Goal: Information Seeking & Learning: Learn about a topic

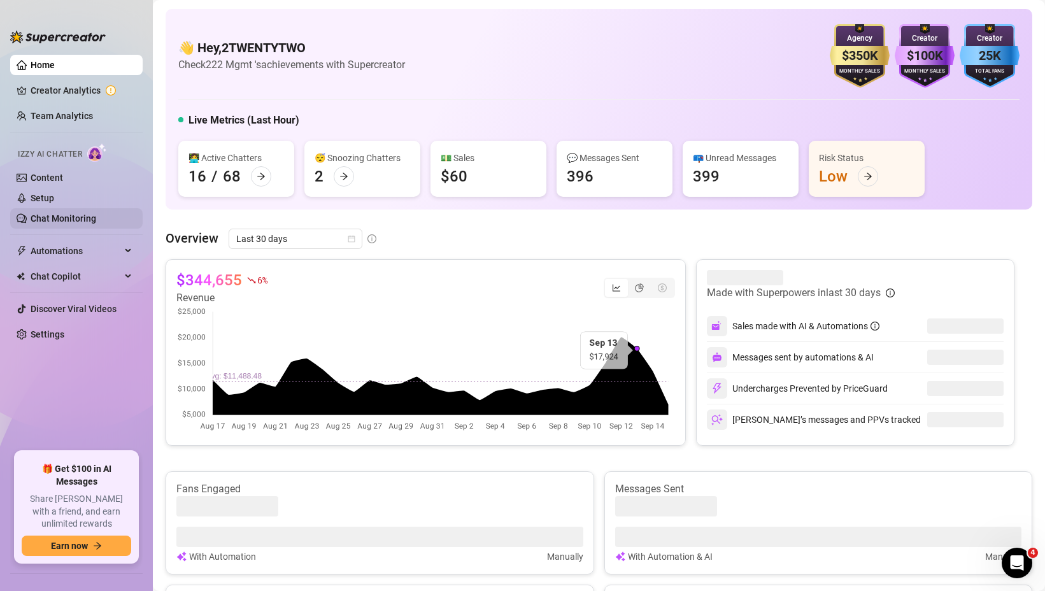
click at [55, 220] on link "Chat Monitoring" at bounding box center [64, 218] width 66 height 10
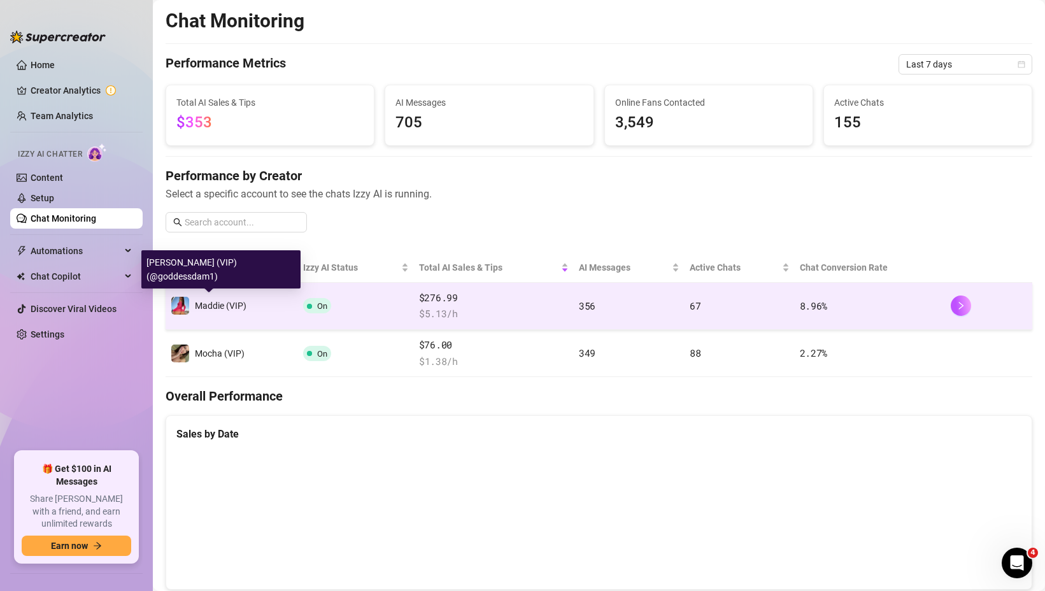
click at [215, 308] on span "Maddie (VIP)" at bounding box center [221, 306] width 52 height 10
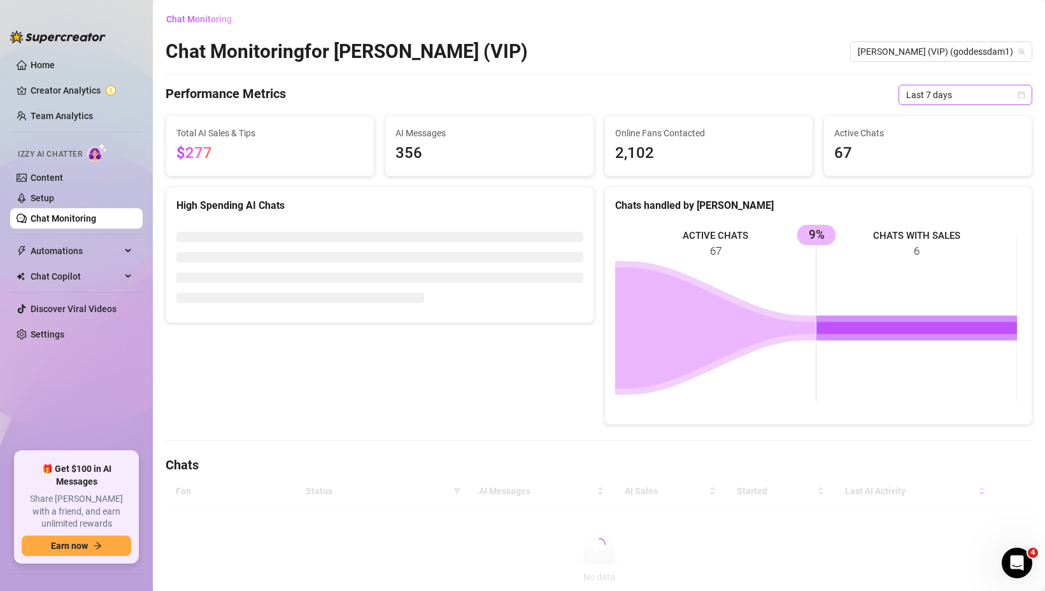
click at [954, 94] on span "Last 7 days" at bounding box center [965, 94] width 118 height 19
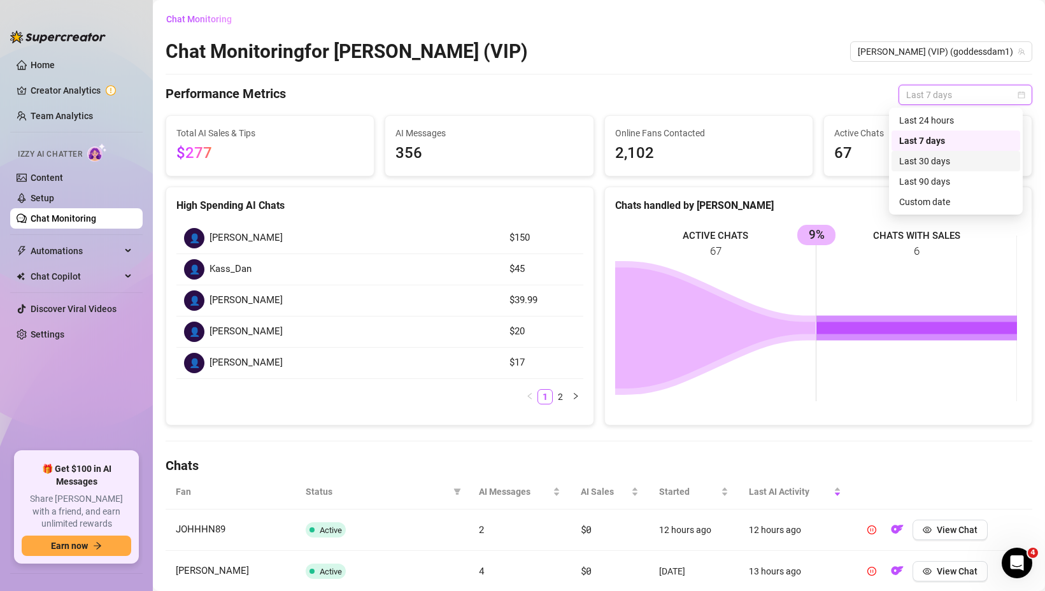
click at [920, 169] on div "Last 30 days" at bounding box center [956, 161] width 129 height 20
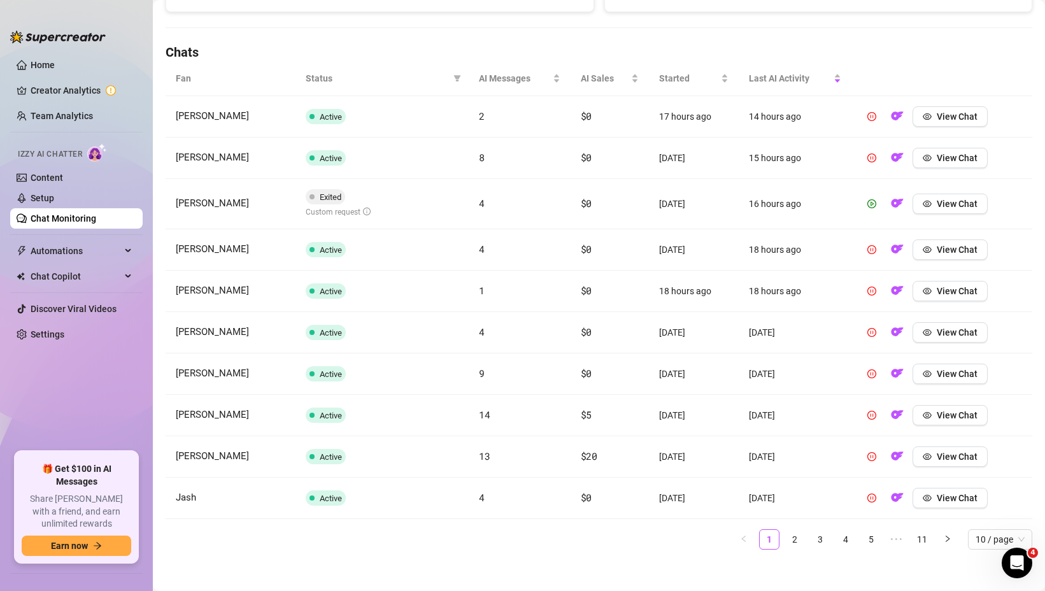
scroll to position [420, 0]
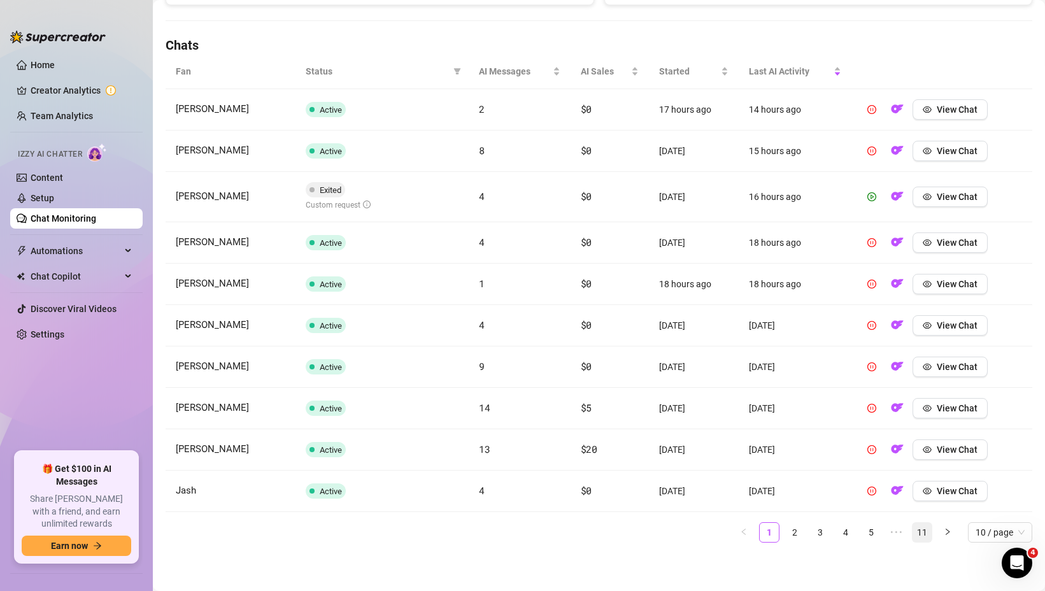
click at [913, 534] on link "11" at bounding box center [922, 532] width 19 height 19
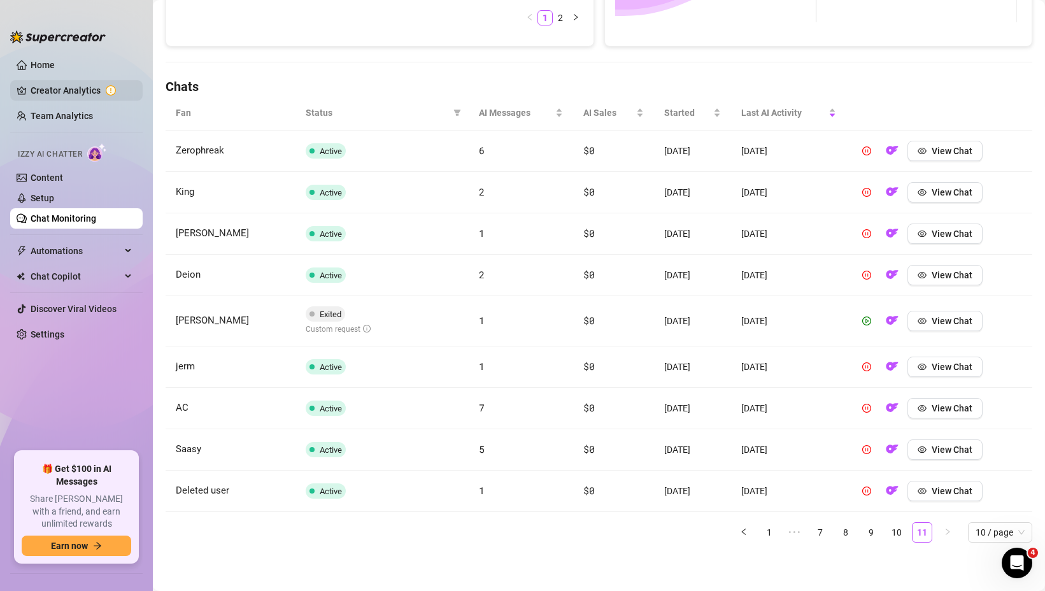
click at [57, 87] on link "Creator Analytics" at bounding box center [82, 90] width 102 height 20
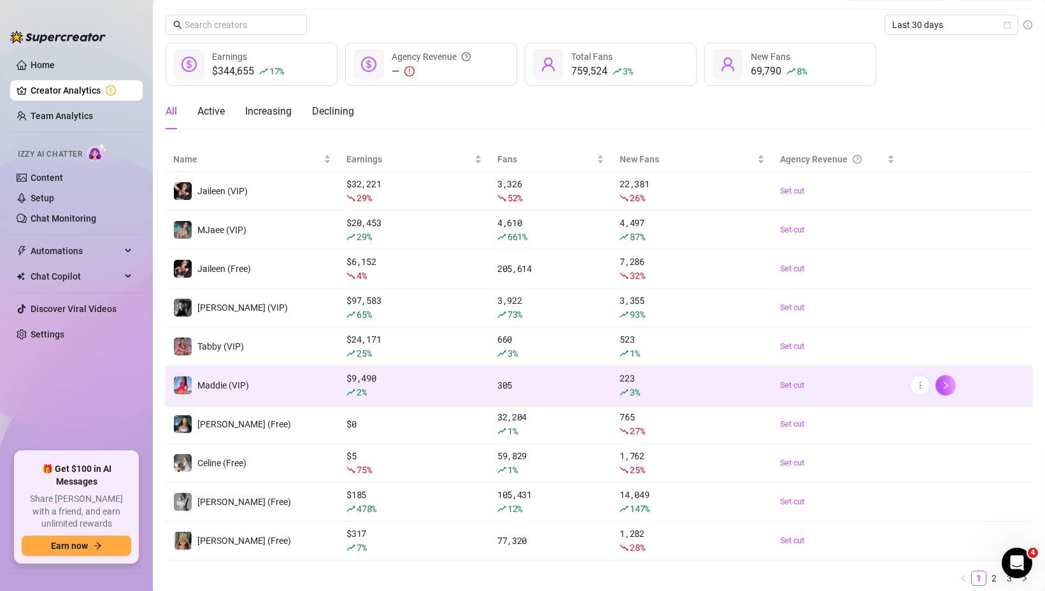
scroll to position [34, 0]
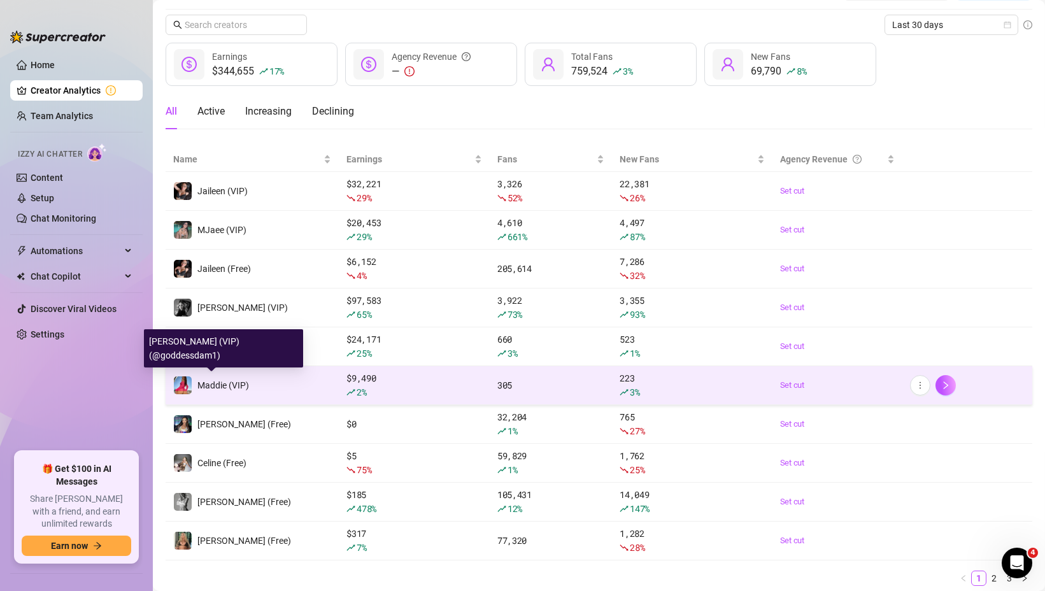
click at [212, 383] on span "Maddie (VIP)" at bounding box center [223, 385] width 52 height 10
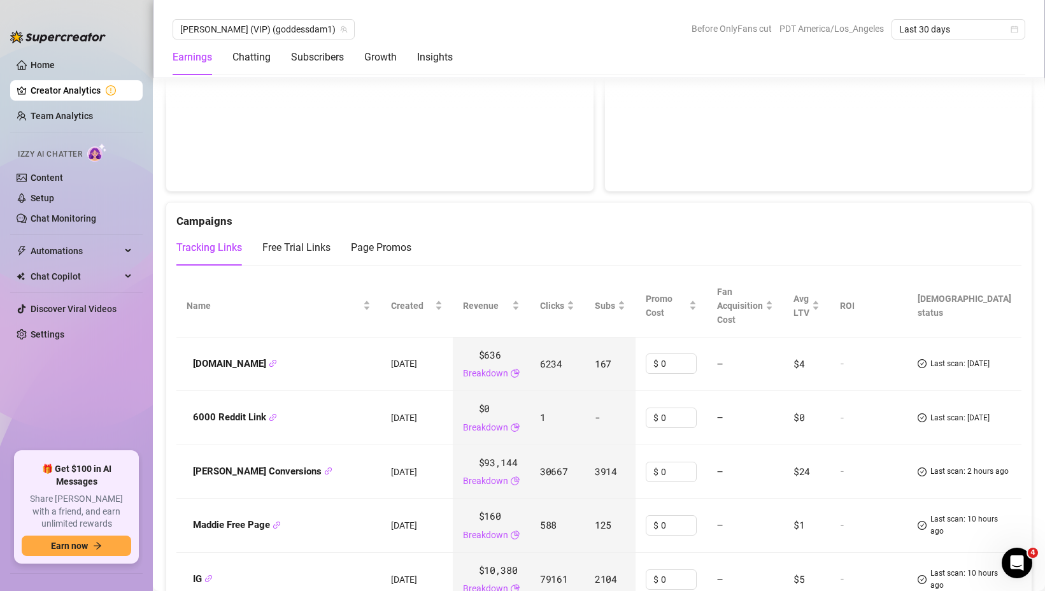
scroll to position [1387, 0]
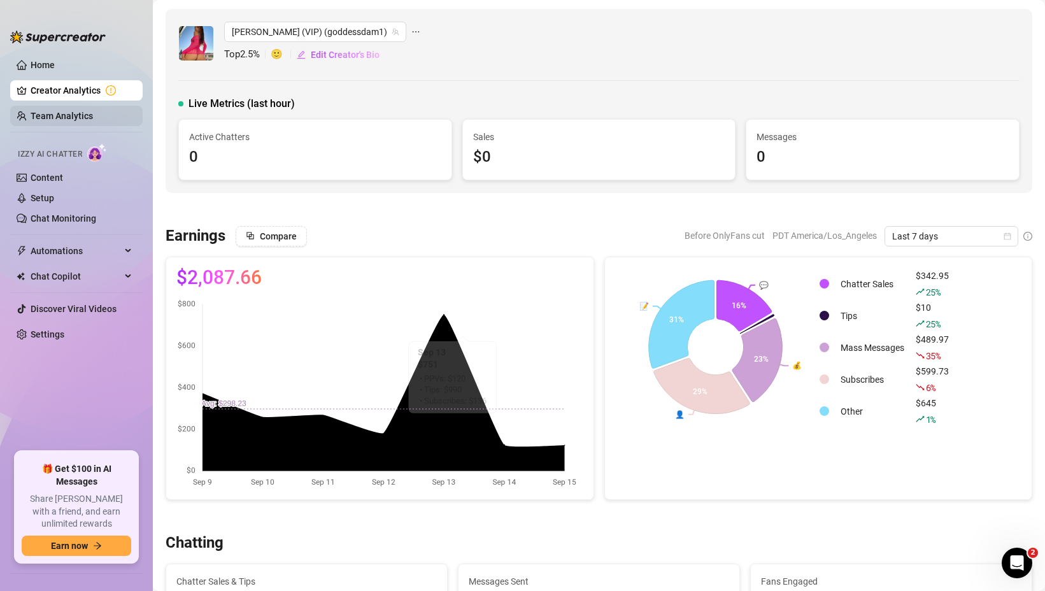
click at [79, 111] on link "Team Analytics" at bounding box center [62, 116] width 62 height 10
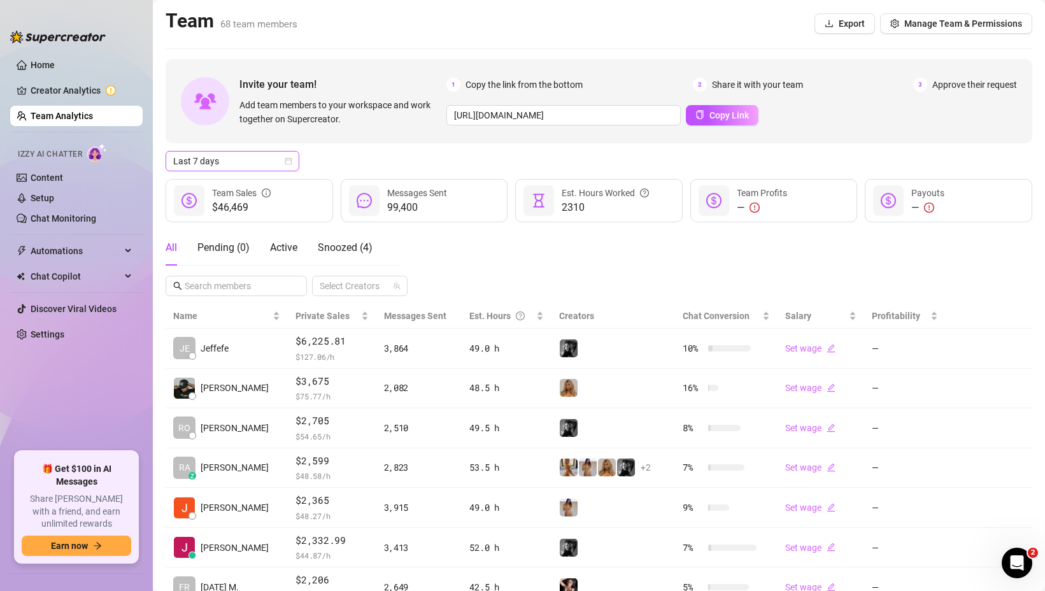
click at [203, 163] on span "Last 7 days" at bounding box center [232, 161] width 118 height 19
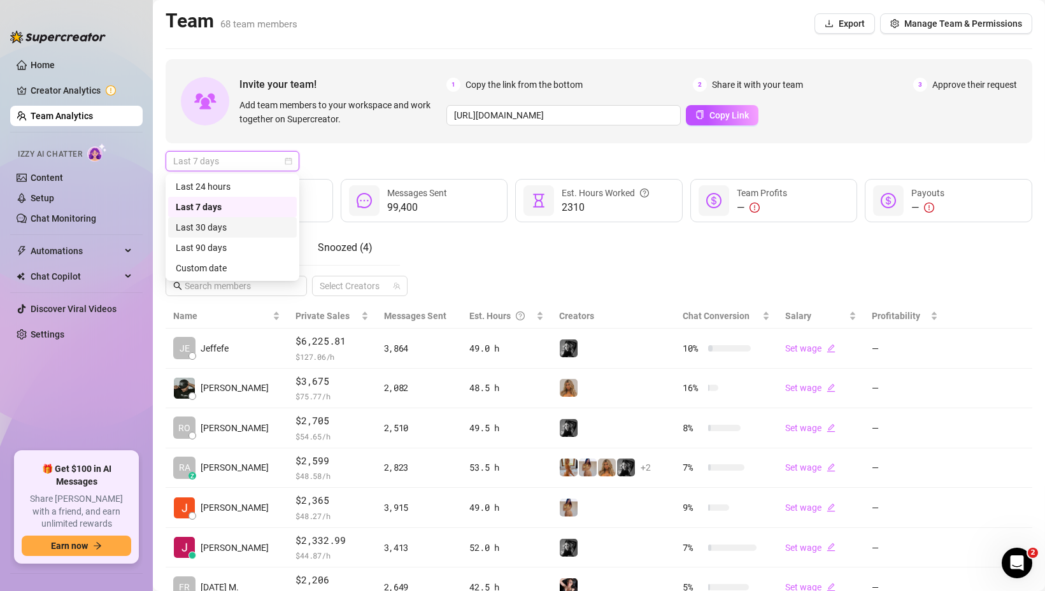
click at [220, 225] on div "Last 30 days" at bounding box center [232, 227] width 113 height 14
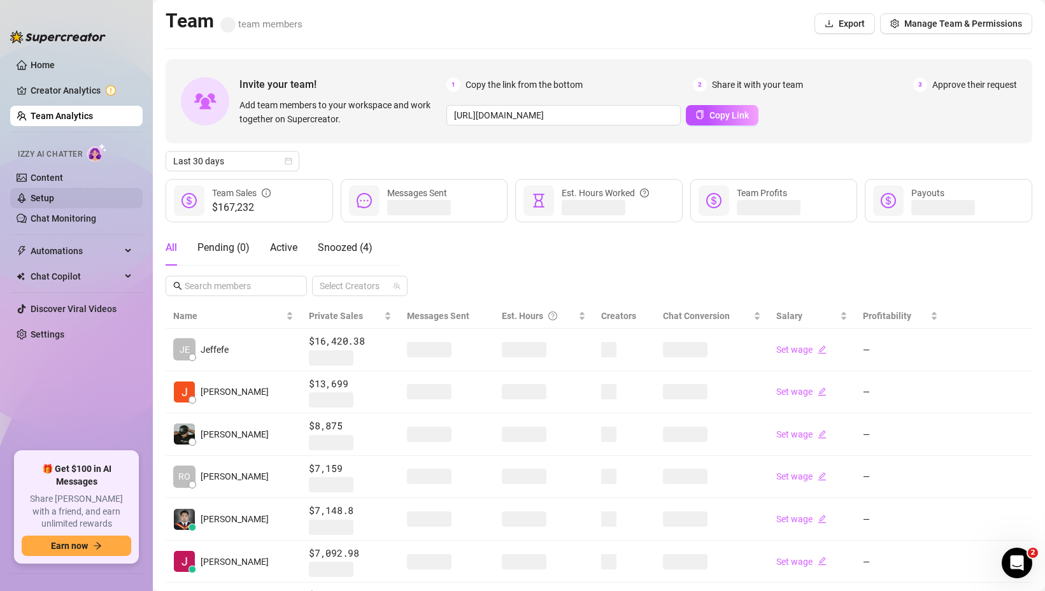
click at [54, 199] on link "Setup" at bounding box center [43, 198] width 24 height 10
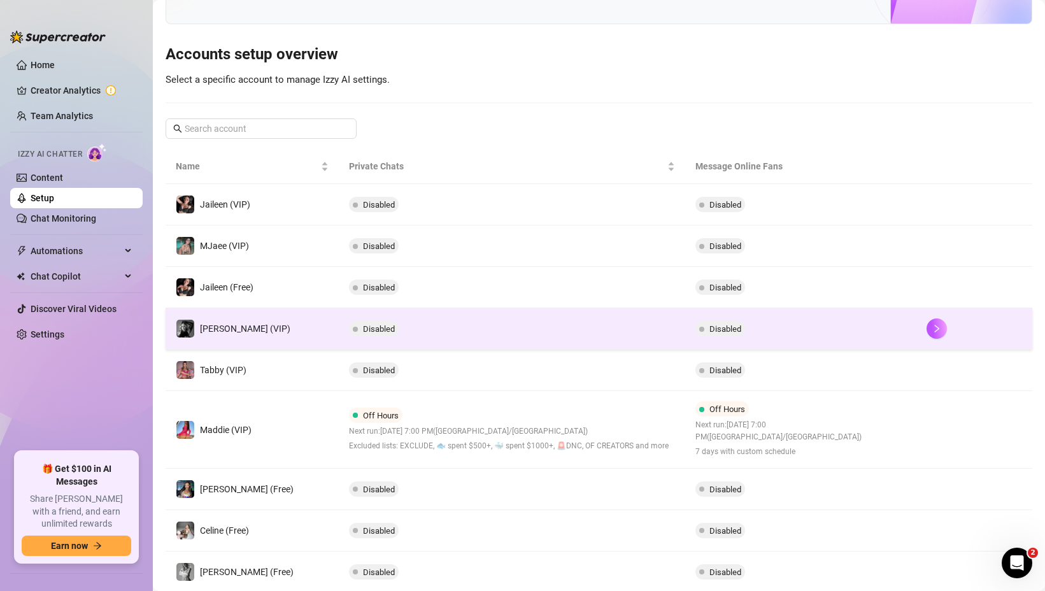
scroll to position [96, 0]
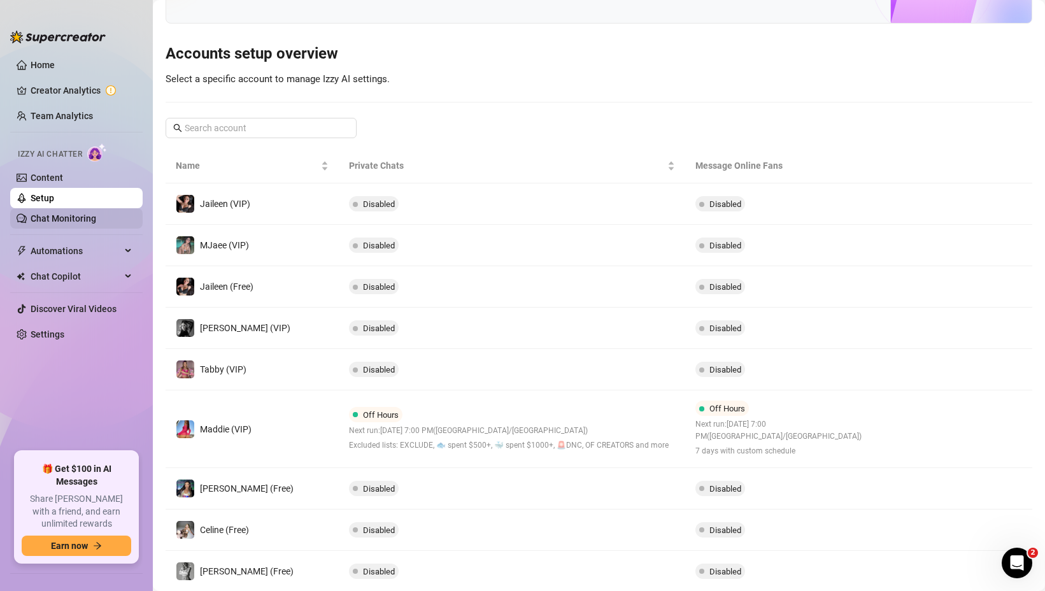
click at [61, 213] on link "Chat Monitoring" at bounding box center [64, 218] width 66 height 10
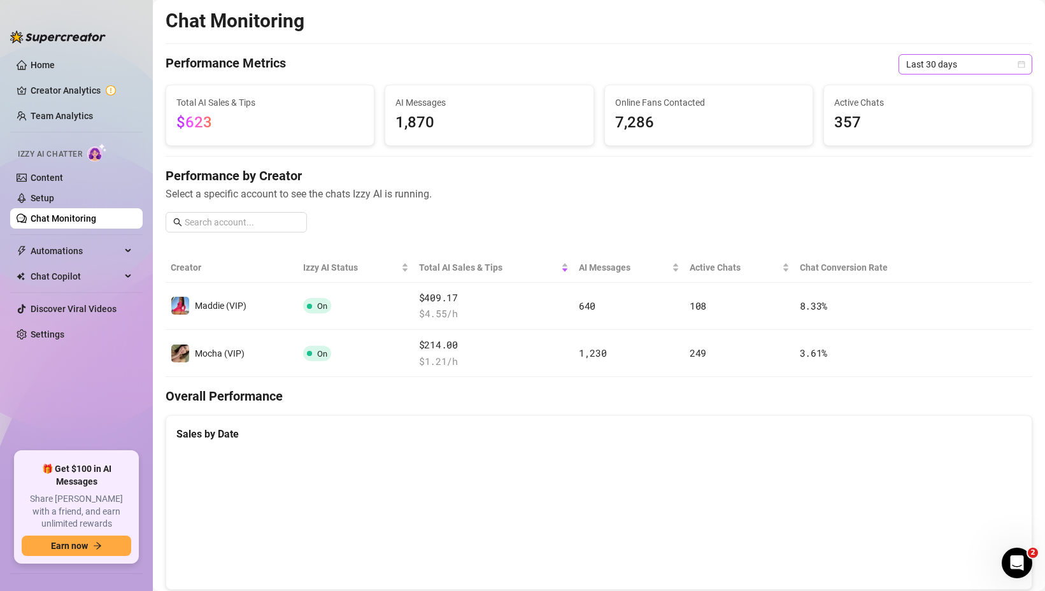
click at [924, 64] on span "Last 30 days" at bounding box center [965, 64] width 118 height 19
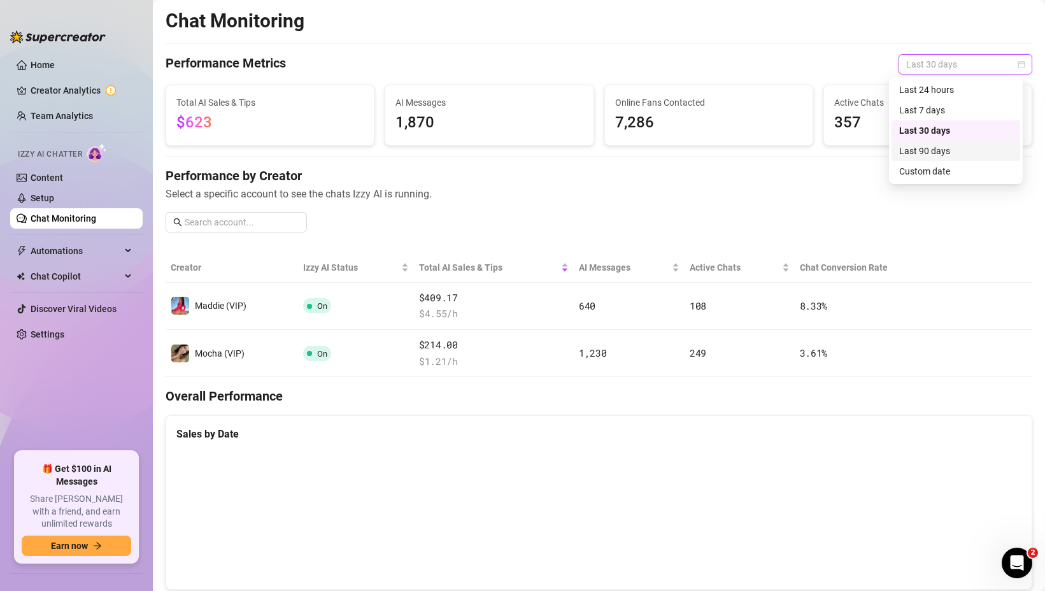
click at [933, 143] on div "Last 90 days" at bounding box center [956, 151] width 129 height 20
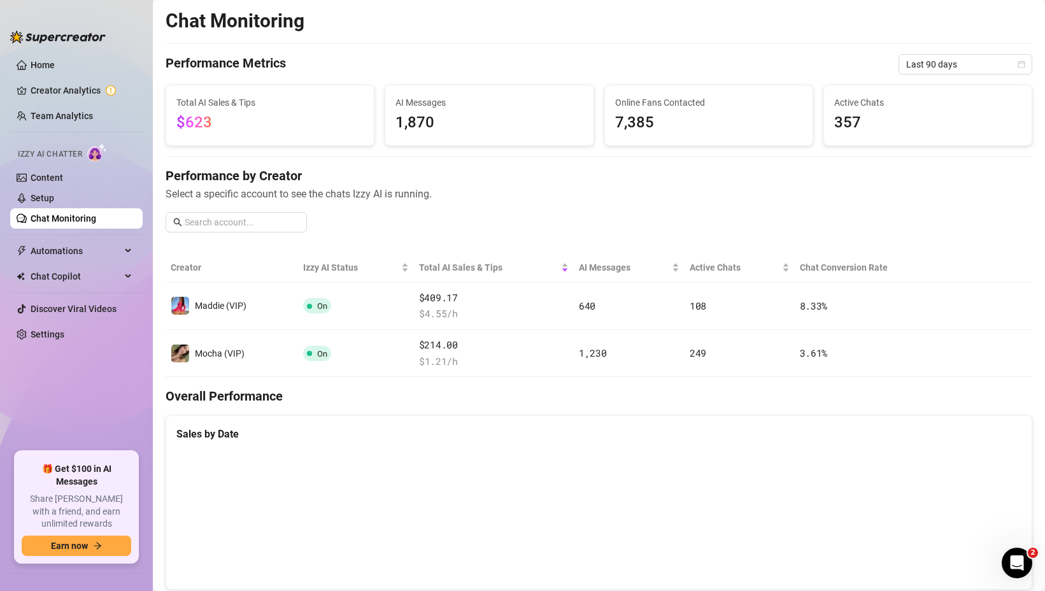
click at [56, 219] on link "Chat Monitoring" at bounding box center [64, 218] width 66 height 10
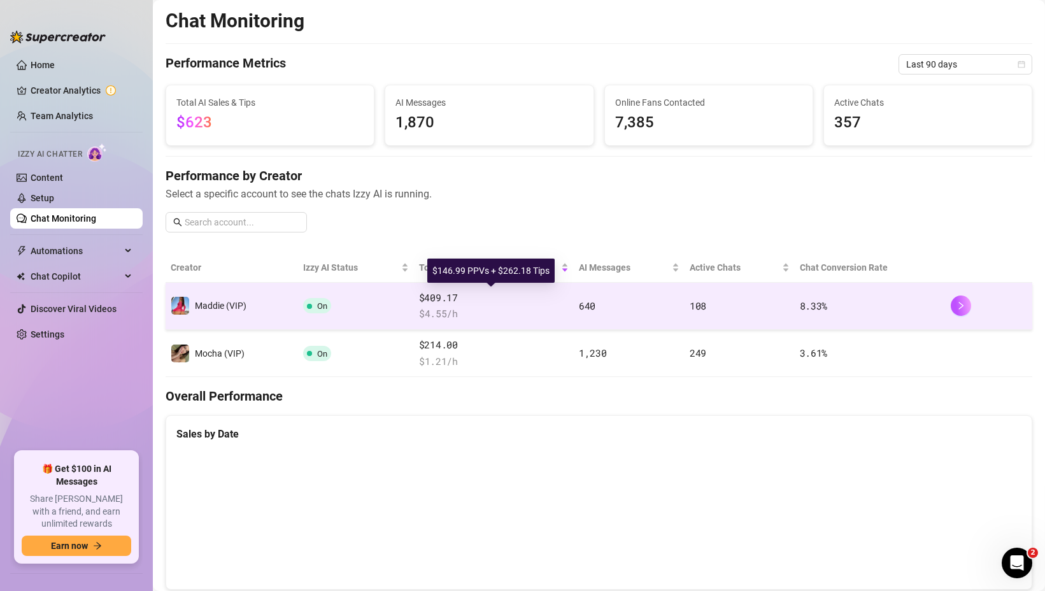
click at [515, 303] on span "$409.17" at bounding box center [494, 297] width 150 height 15
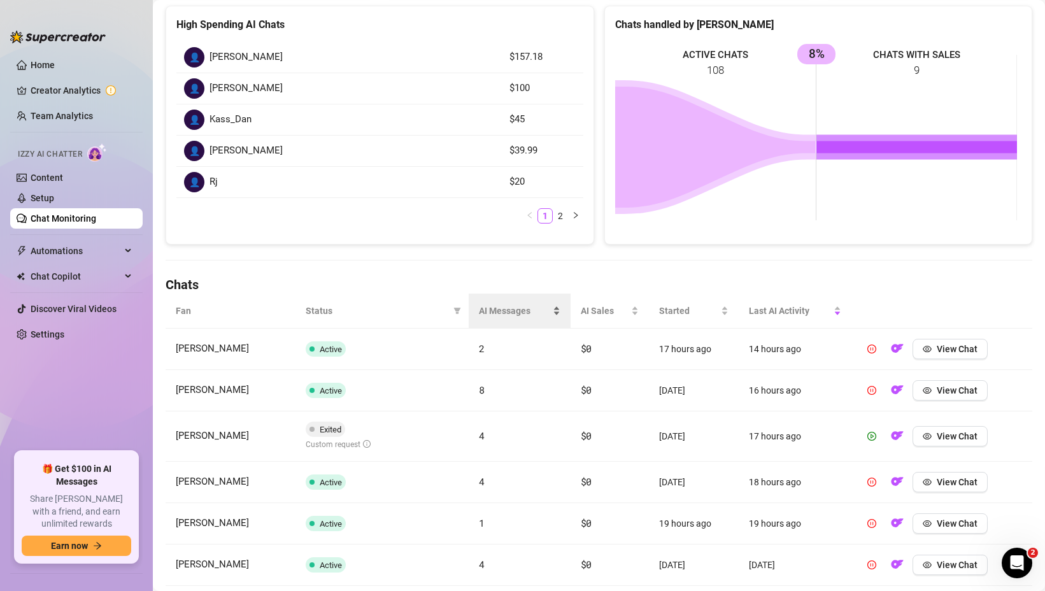
scroll to position [182, 0]
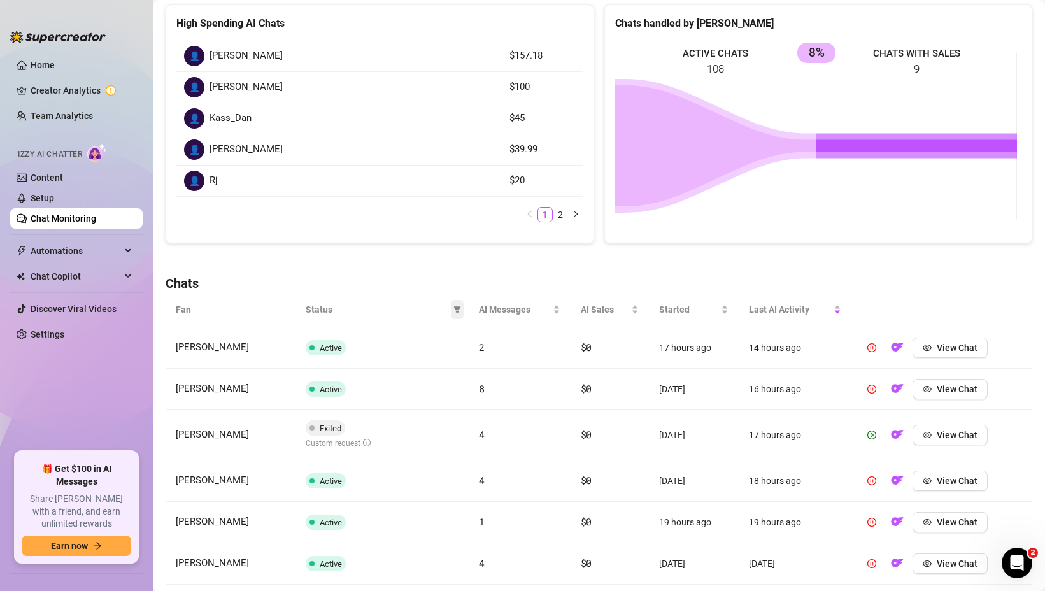
click at [455, 308] on icon "filter" at bounding box center [457, 309] width 7 height 6
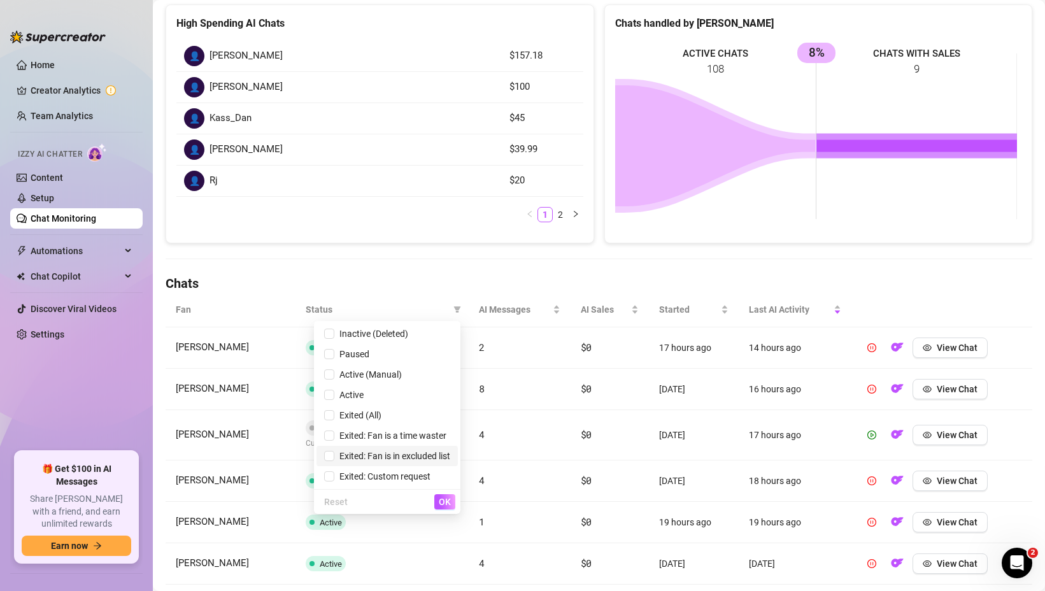
click at [391, 455] on span "Exited: Fan is in excluded list" at bounding box center [392, 456] width 116 height 10
click at [388, 453] on span "Exited: Fan is in excluded list" at bounding box center [392, 456] width 116 height 10
checkbox input "false"
click at [387, 475] on span "Exited: Custom request" at bounding box center [382, 476] width 96 height 10
checkbox input "true"
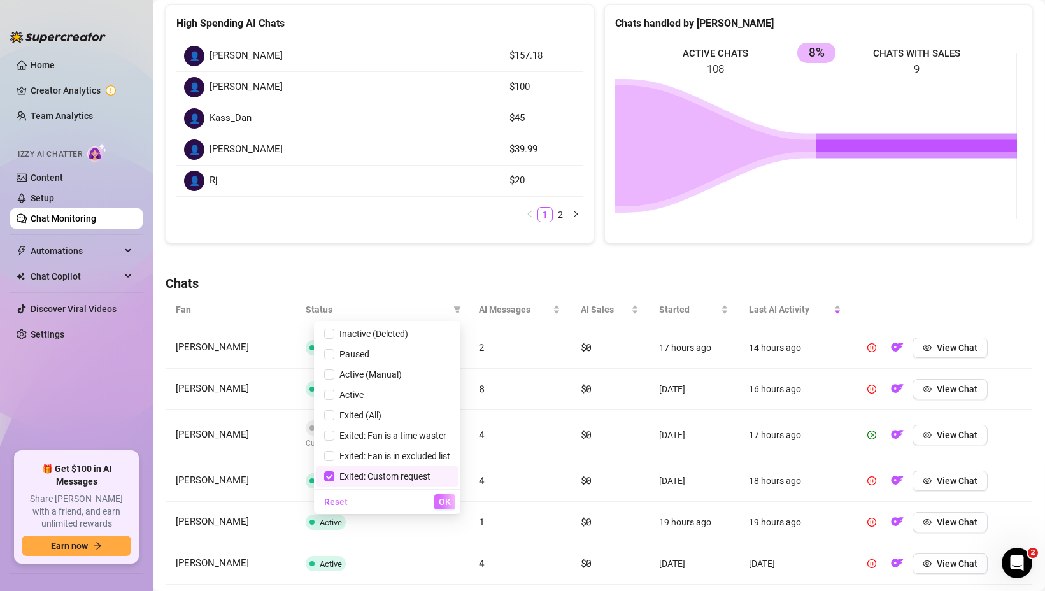
click at [445, 505] on span "OK" at bounding box center [445, 502] width 12 height 10
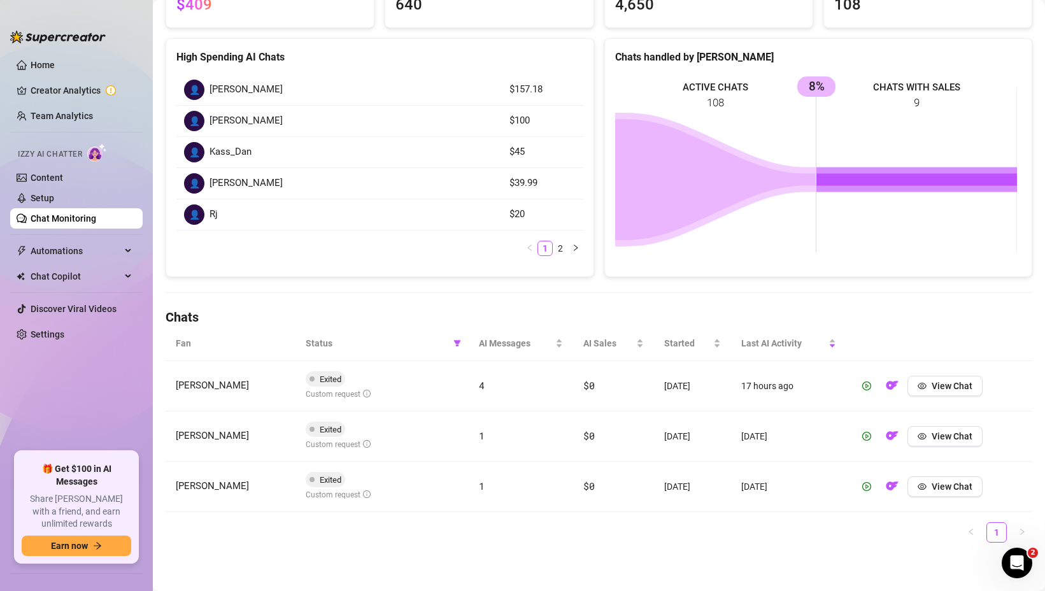
scroll to position [148, 0]
click at [942, 386] on span "View Chat" at bounding box center [952, 386] width 41 height 10
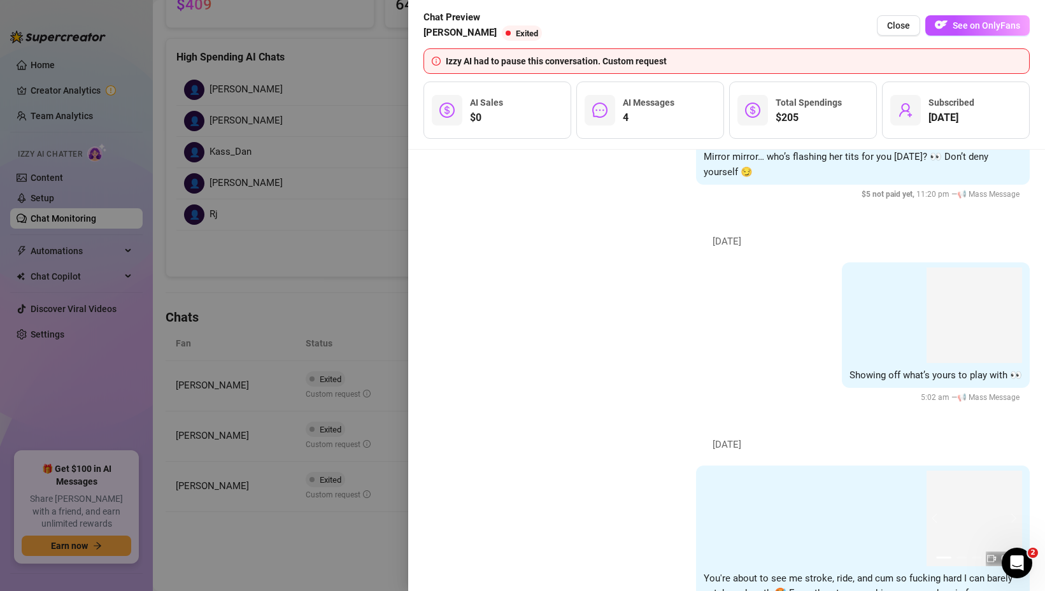
scroll to position [13980, 0]
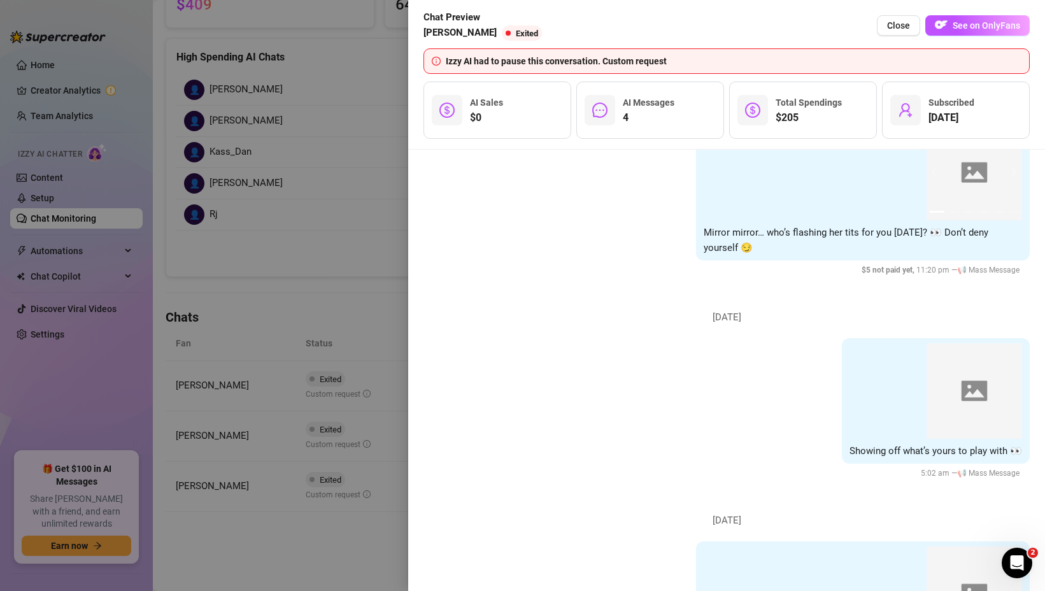
click at [257, 376] on div at bounding box center [522, 295] width 1045 height 591
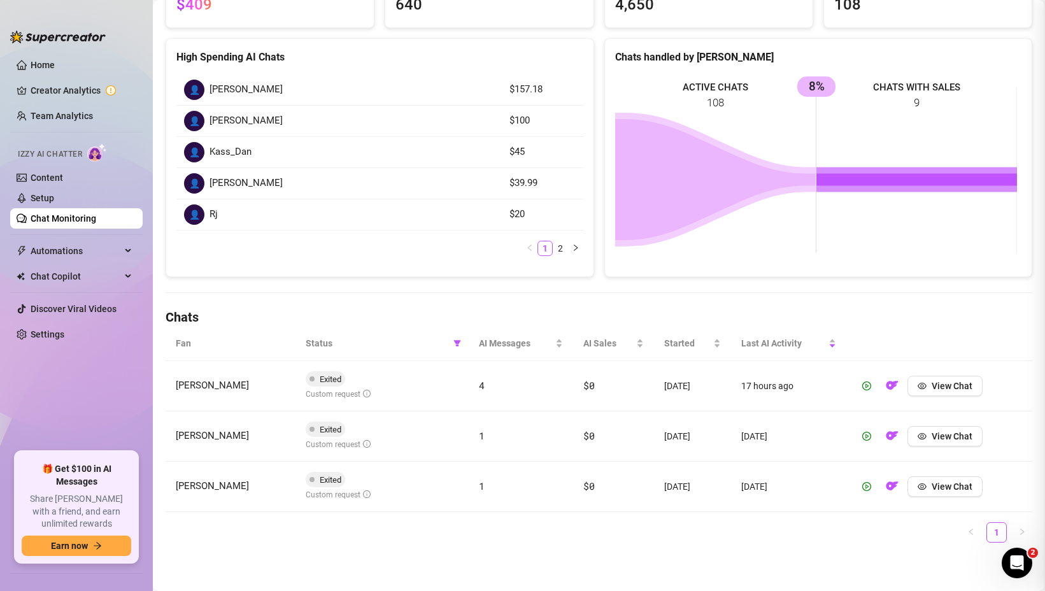
scroll to position [0, 0]
click at [926, 434] on button "View Chat" at bounding box center [945, 436] width 75 height 20
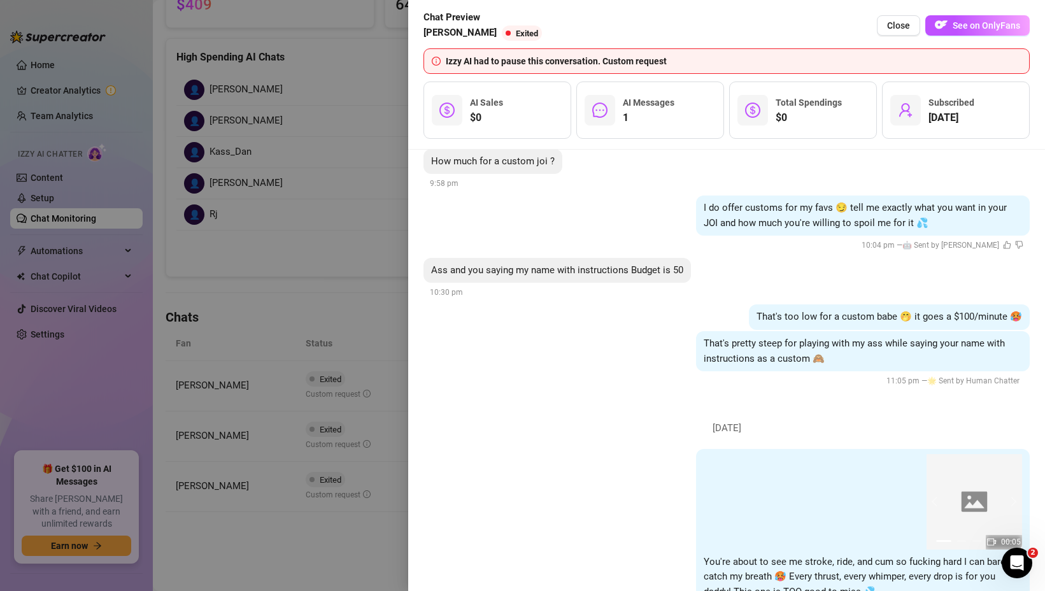
scroll to position [3644, 0]
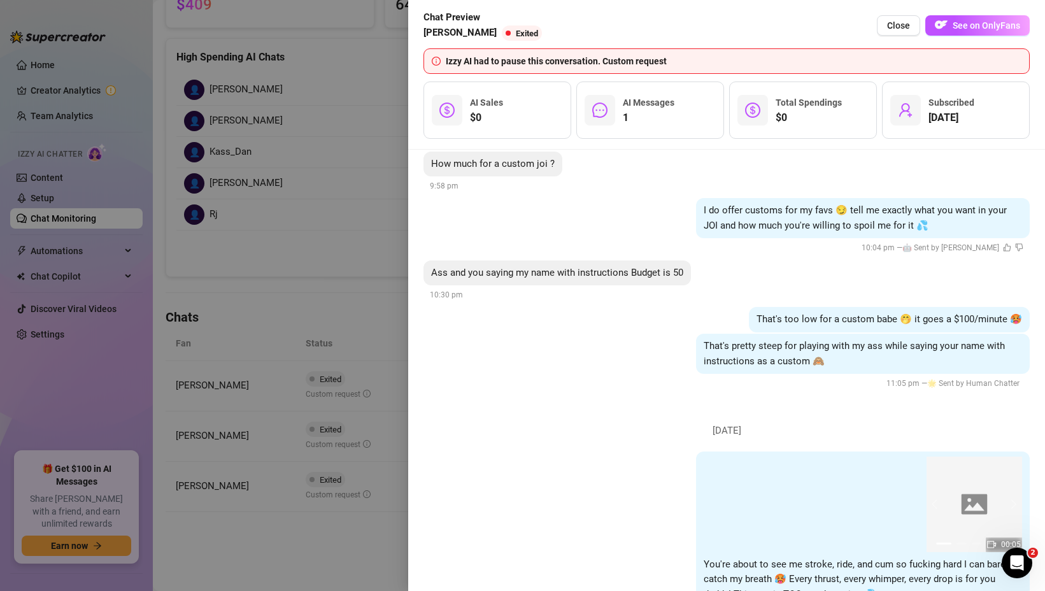
drag, startPoint x: 239, startPoint y: 395, endPoint x: 312, endPoint y: 408, distance: 74.4
click at [239, 396] on div at bounding box center [522, 295] width 1045 height 591
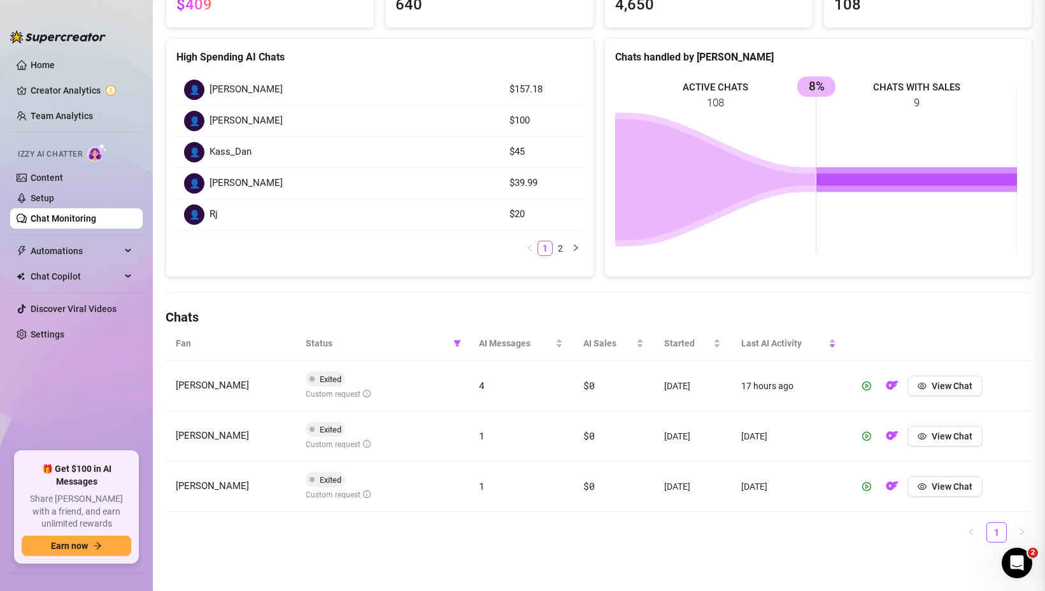
scroll to position [0, 0]
click at [938, 489] on span "View Chat" at bounding box center [952, 487] width 41 height 10
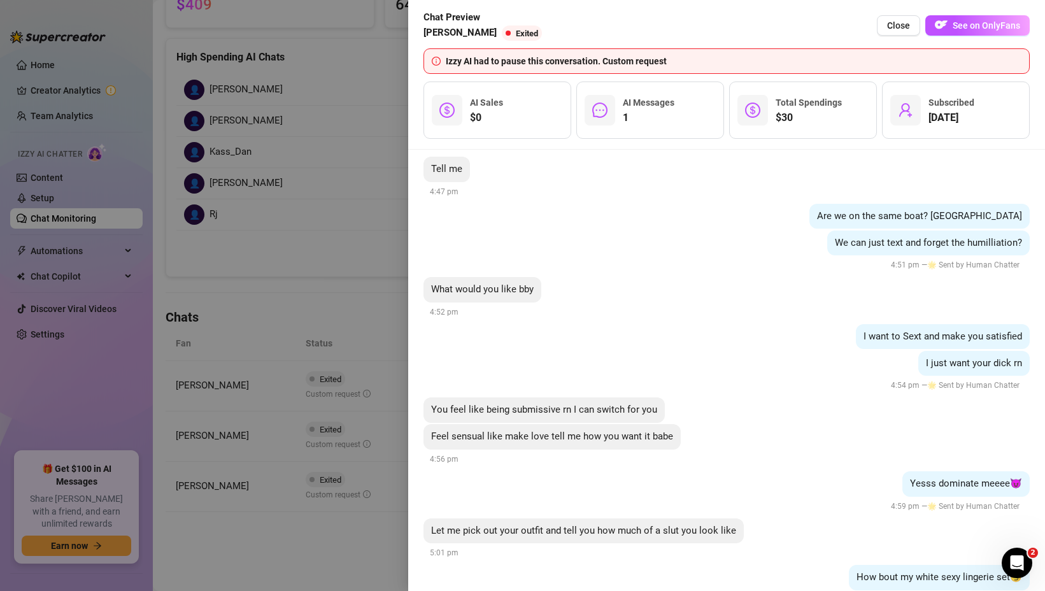
scroll to position [19893, 0]
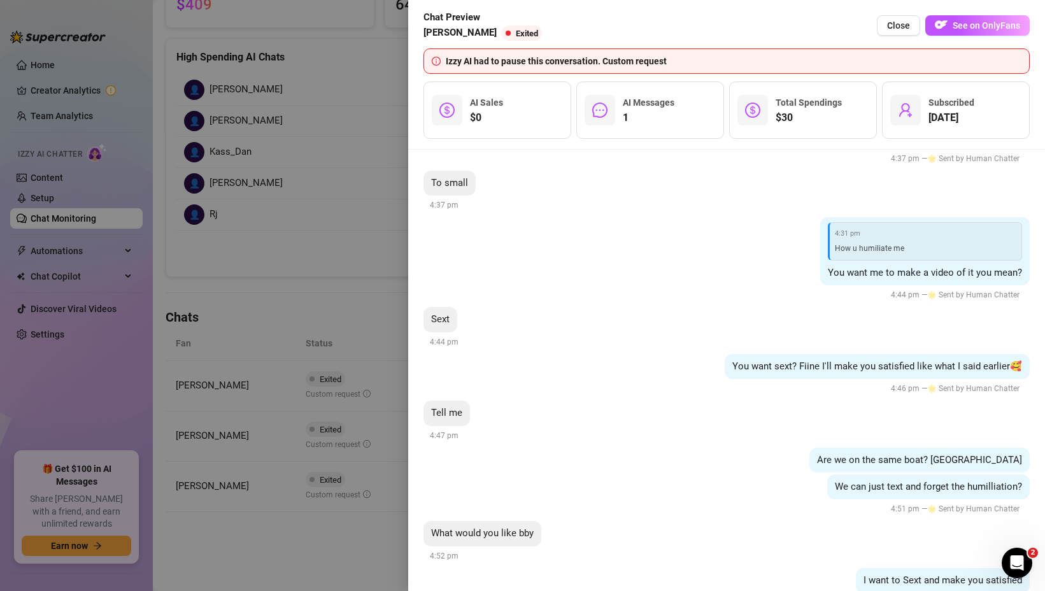
click at [234, 286] on div at bounding box center [522, 295] width 1045 height 591
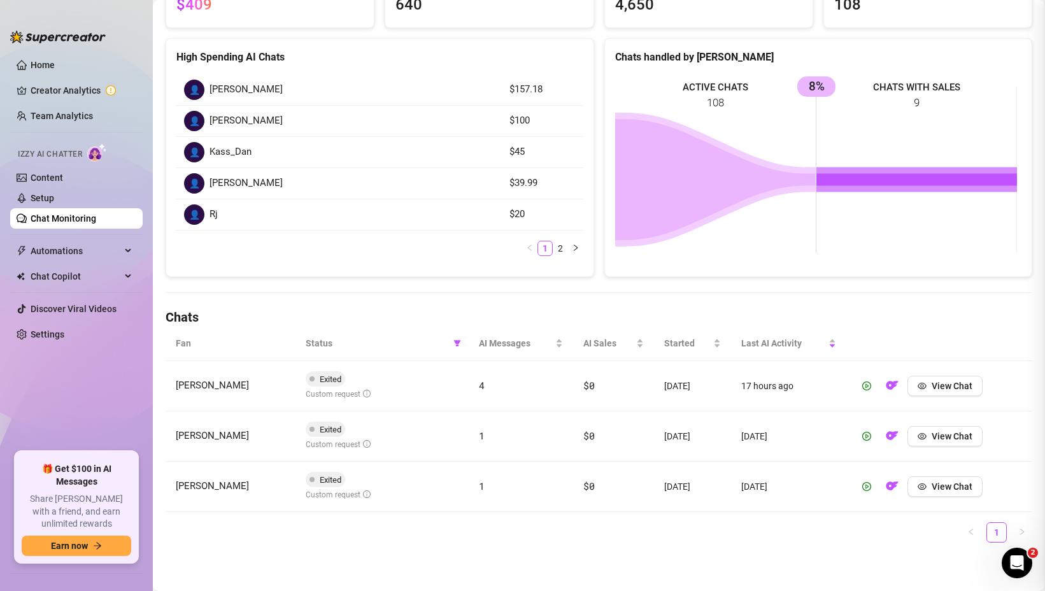
scroll to position [0, 0]
click at [64, 88] on link "Creator Analytics" at bounding box center [82, 90] width 102 height 20
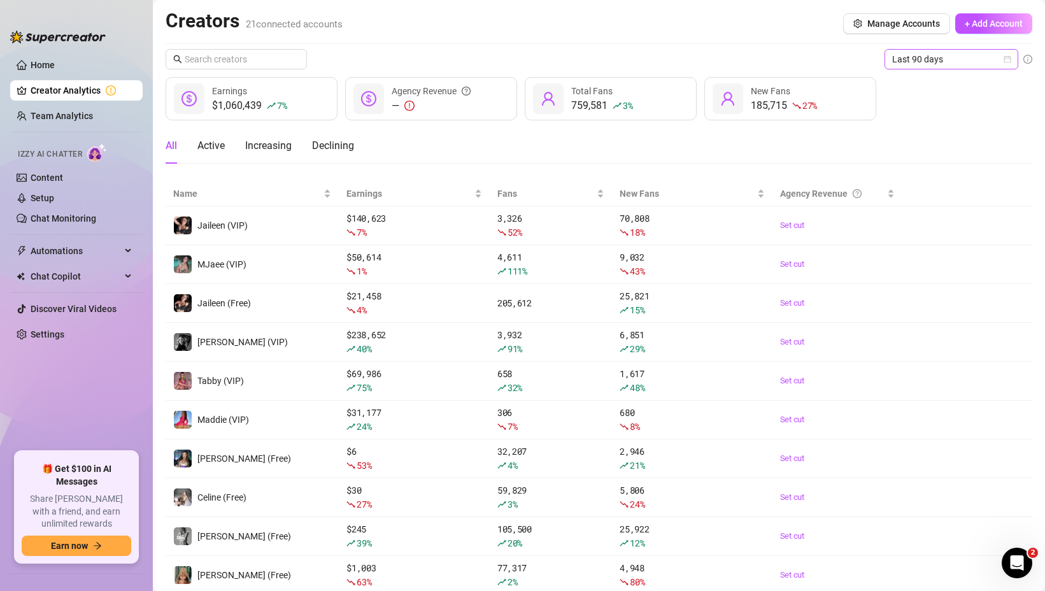
click at [932, 63] on span "Last 90 days" at bounding box center [951, 59] width 118 height 19
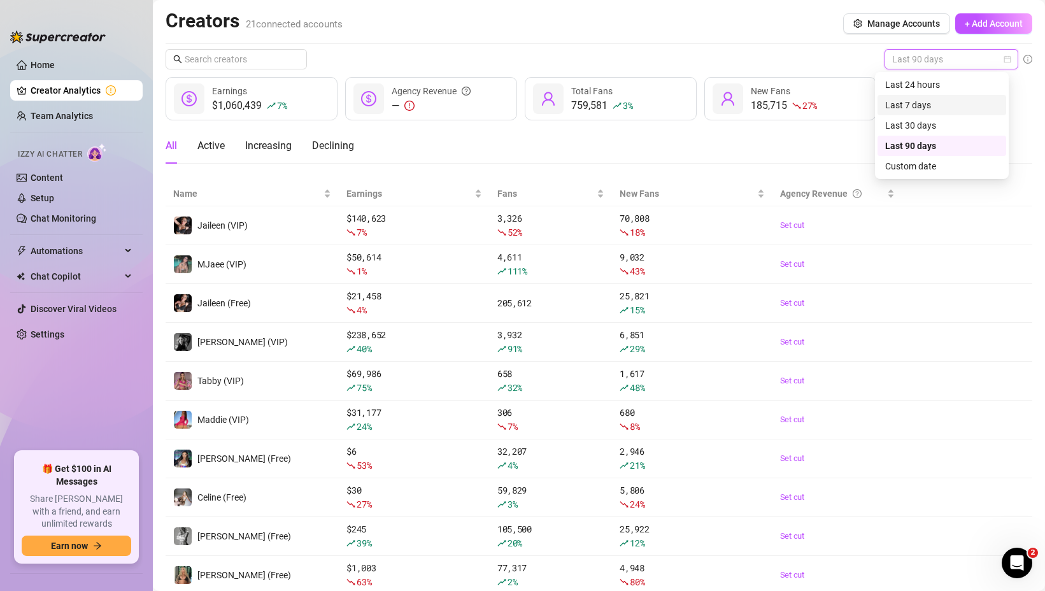
click at [921, 99] on div "Last 7 days" at bounding box center [941, 105] width 113 height 14
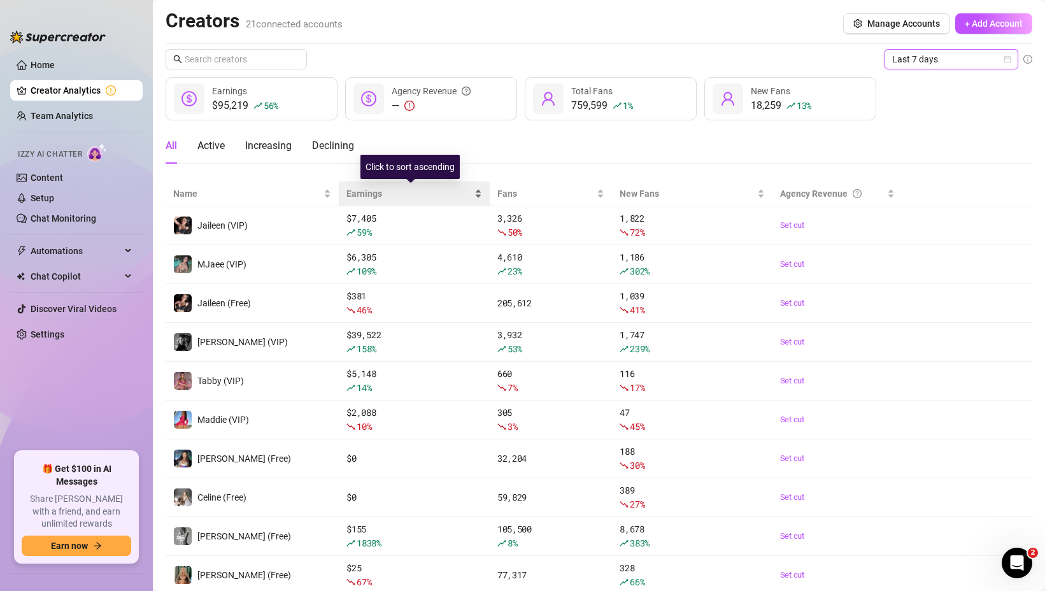
click at [374, 191] on span "Earnings" at bounding box center [409, 194] width 125 height 14
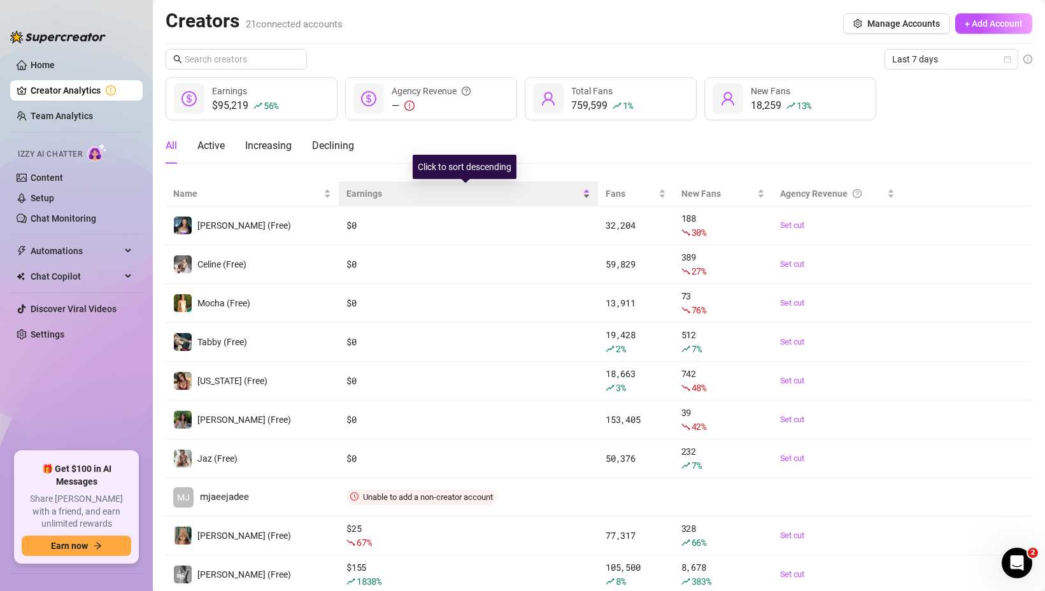
click at [374, 191] on span "Earnings" at bounding box center [464, 194] width 234 height 14
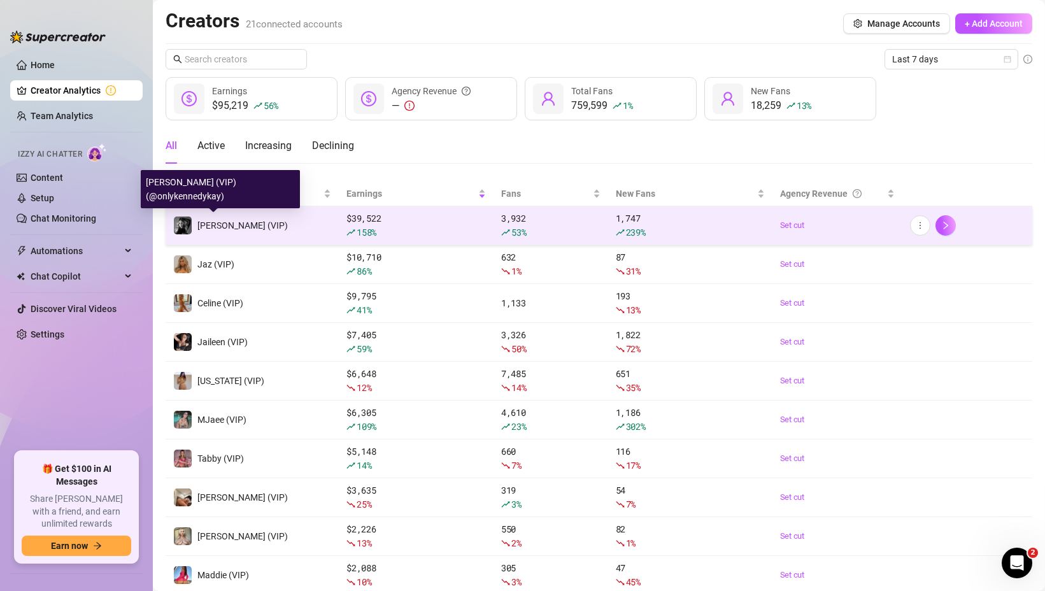
click at [218, 230] on span "Kennedy (VIP)" at bounding box center [242, 225] width 90 height 10
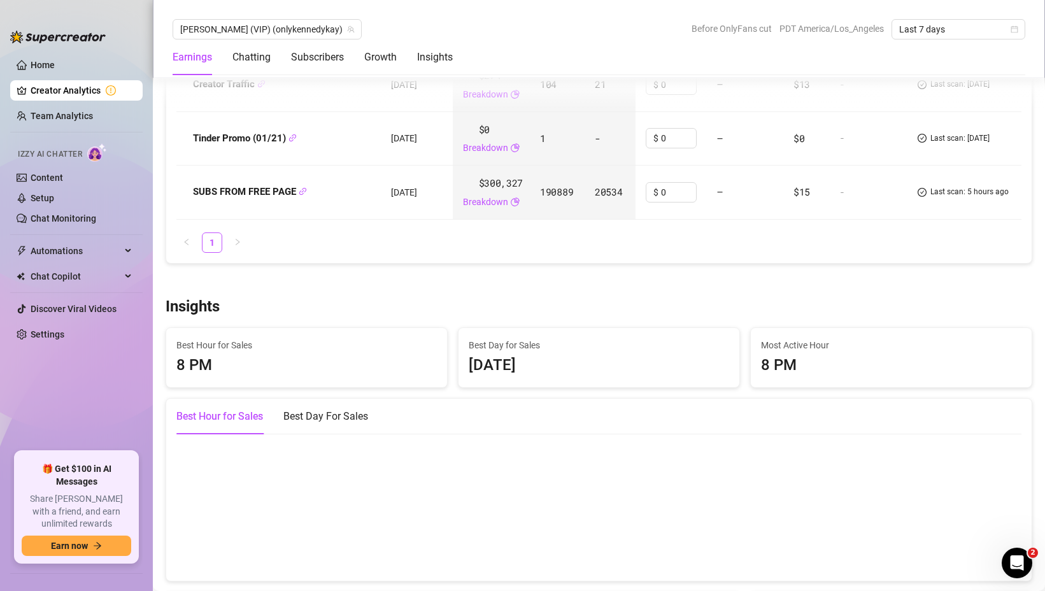
scroll to position [1767, 0]
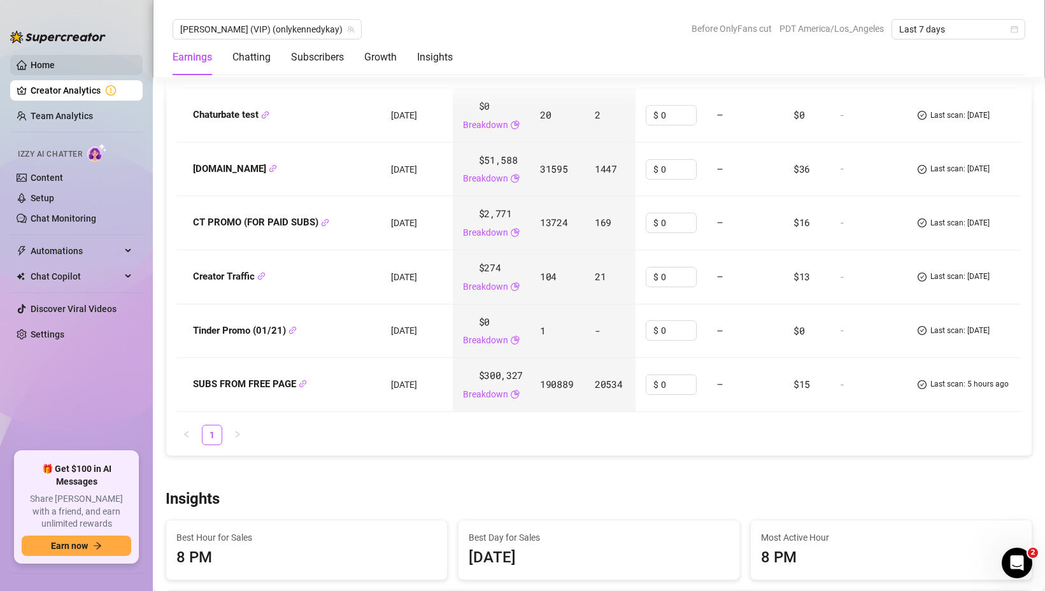
click at [38, 64] on link "Home" at bounding box center [43, 65] width 24 height 10
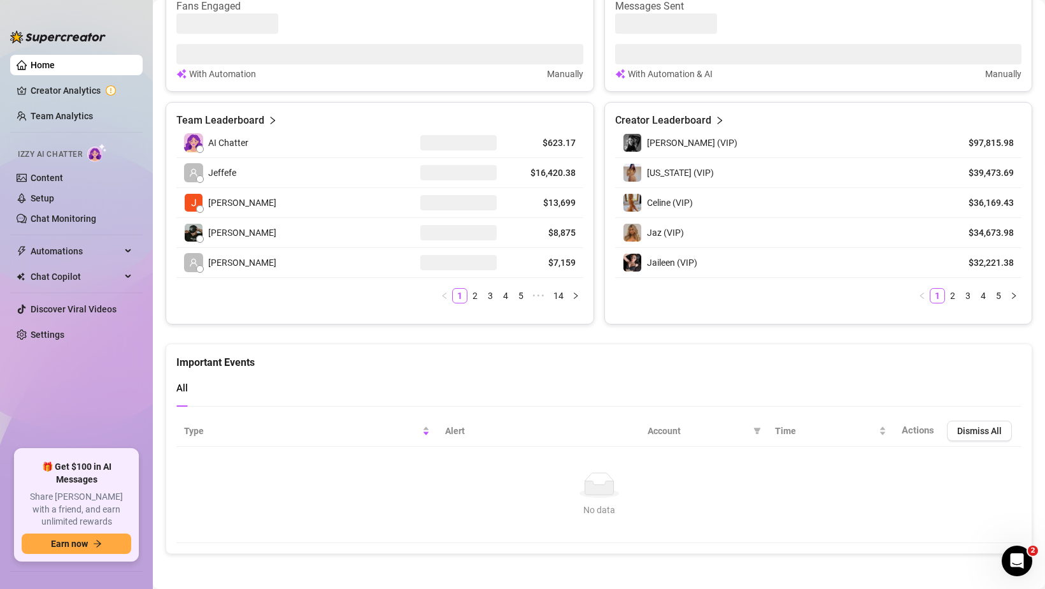
scroll to position [485, 0]
